Goal: Find specific page/section: Find specific page/section

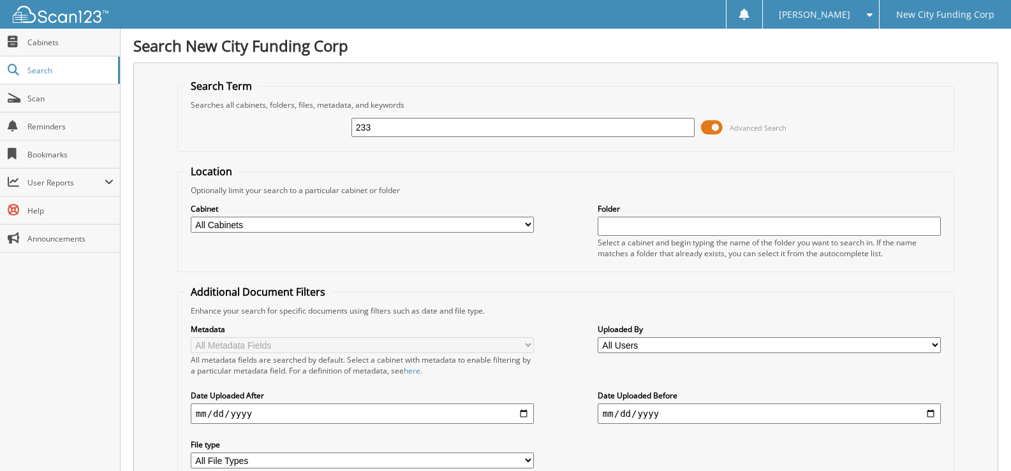
type input "233"
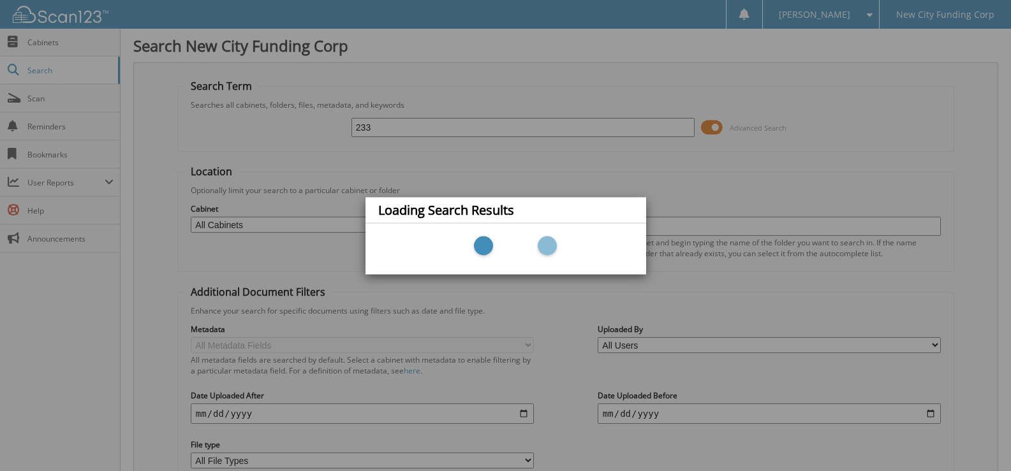
click at [393, 125] on div "Loading Search Results" at bounding box center [505, 235] width 1011 height 471
click at [608, 158] on div "Loading Search Results" at bounding box center [505, 235] width 1011 height 471
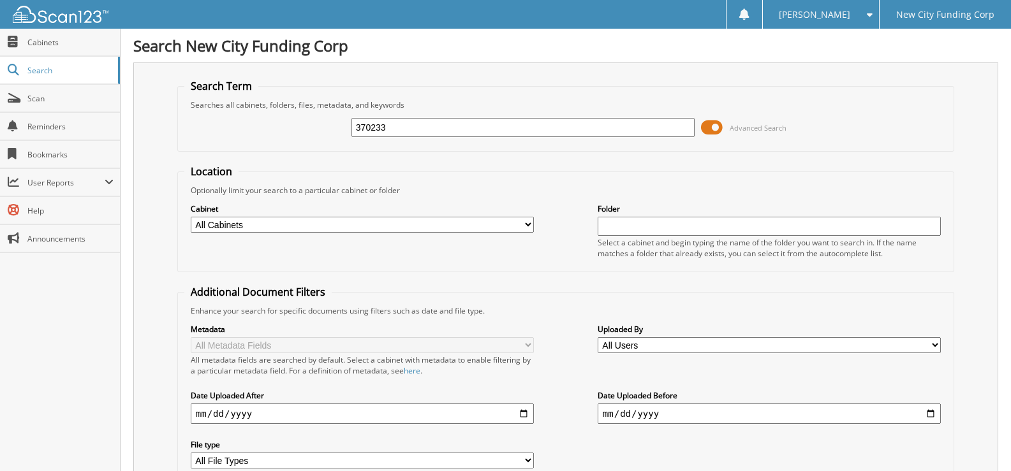
click at [379, 128] on input "370233" at bounding box center [522, 127] width 343 height 19
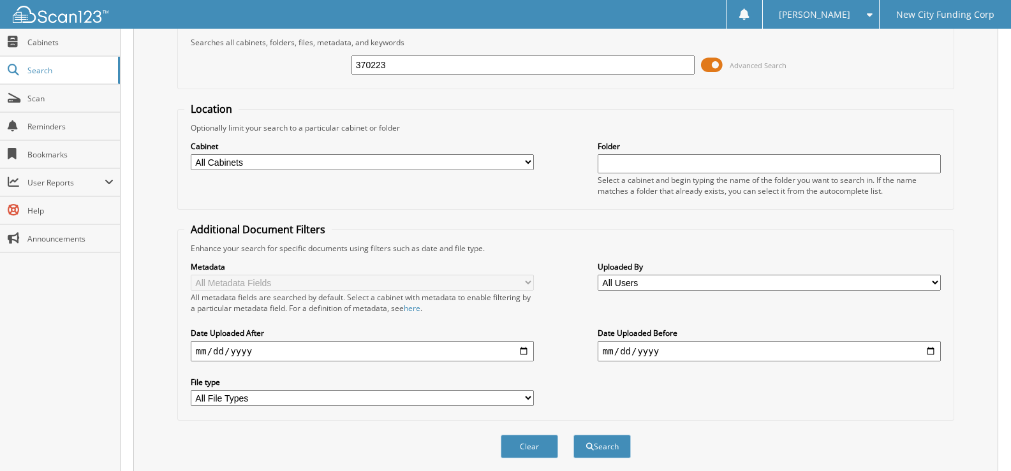
scroll to position [152, 0]
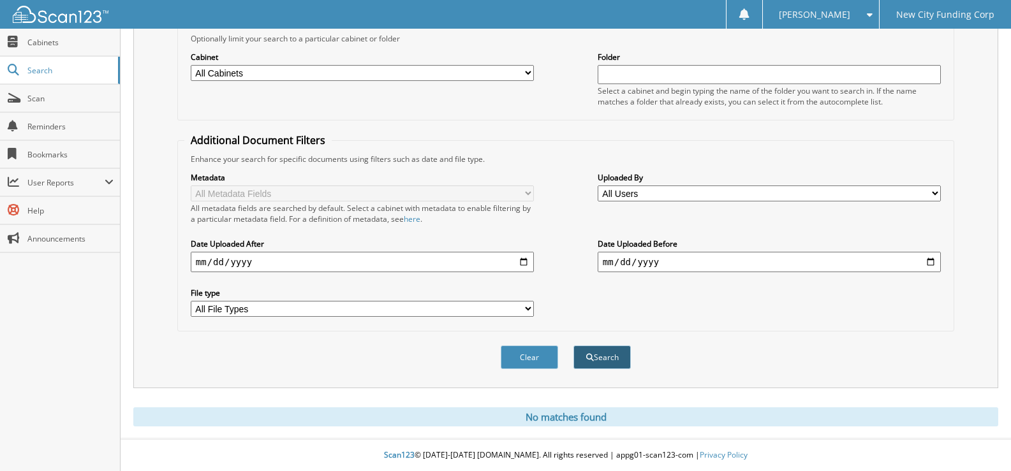
type input "370223"
click at [602, 357] on button "Search" at bounding box center [601, 358] width 57 height 24
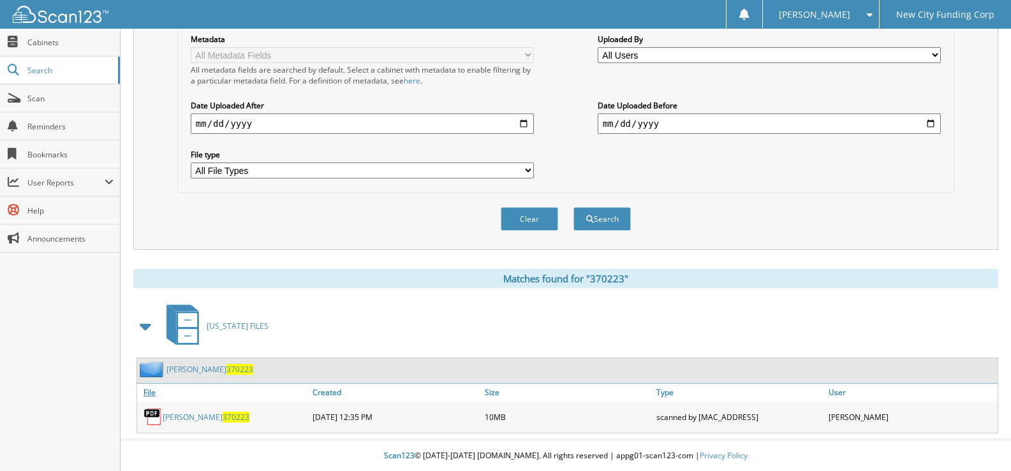
scroll to position [291, 0]
click at [205, 419] on link "[PERSON_NAME] 370223" at bounding box center [206, 416] width 87 height 11
